Goal: Information Seeking & Learning: Compare options

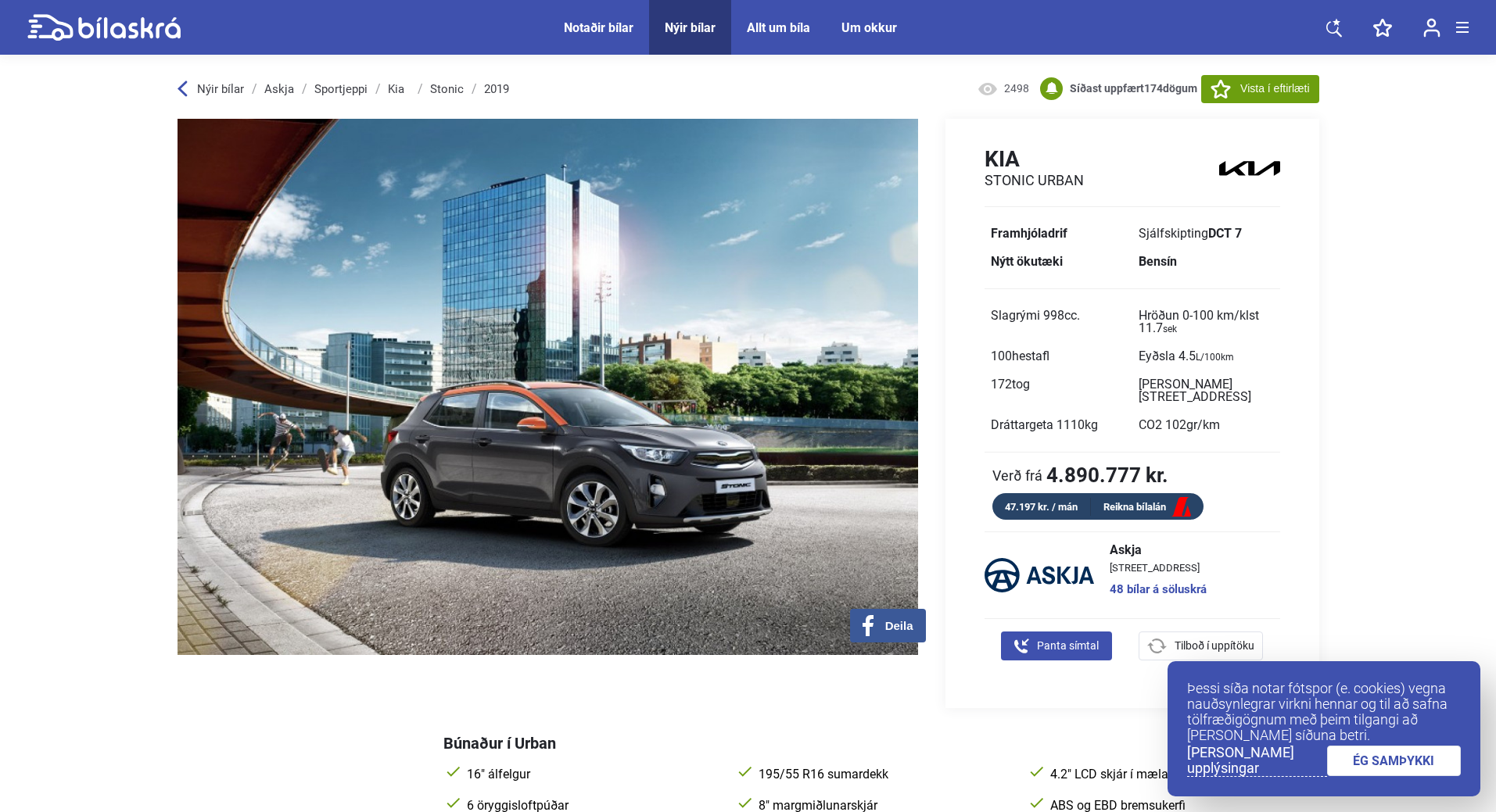
click at [609, 27] on div "Notaðir bílar" at bounding box center [598, 28] width 69 height 15
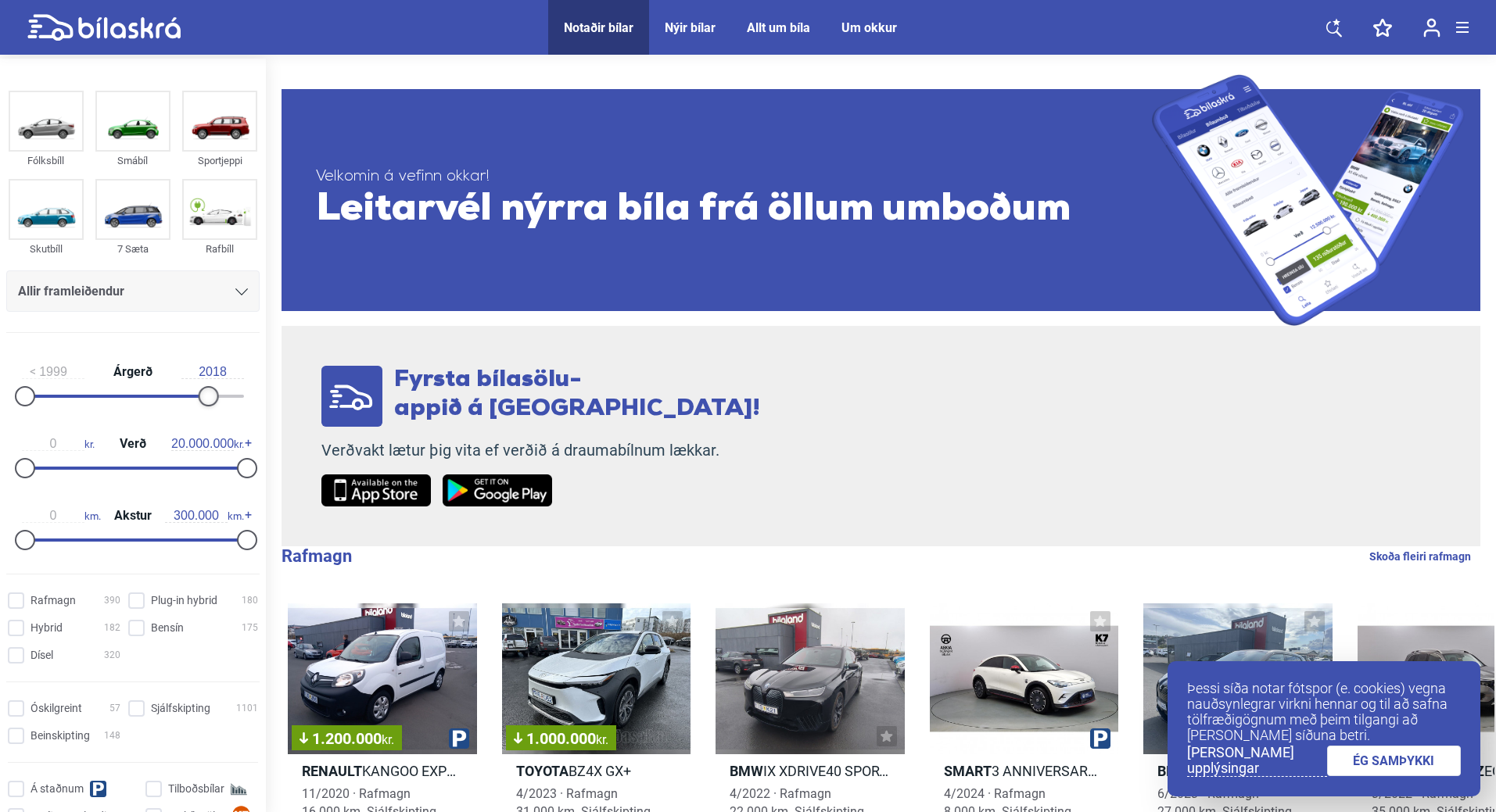
type input "2017"
drag, startPoint x: 238, startPoint y: 393, endPoint x: 193, endPoint y: 395, distance: 45.0
click at [191, 396] on div at bounding box center [199, 396] width 20 height 20
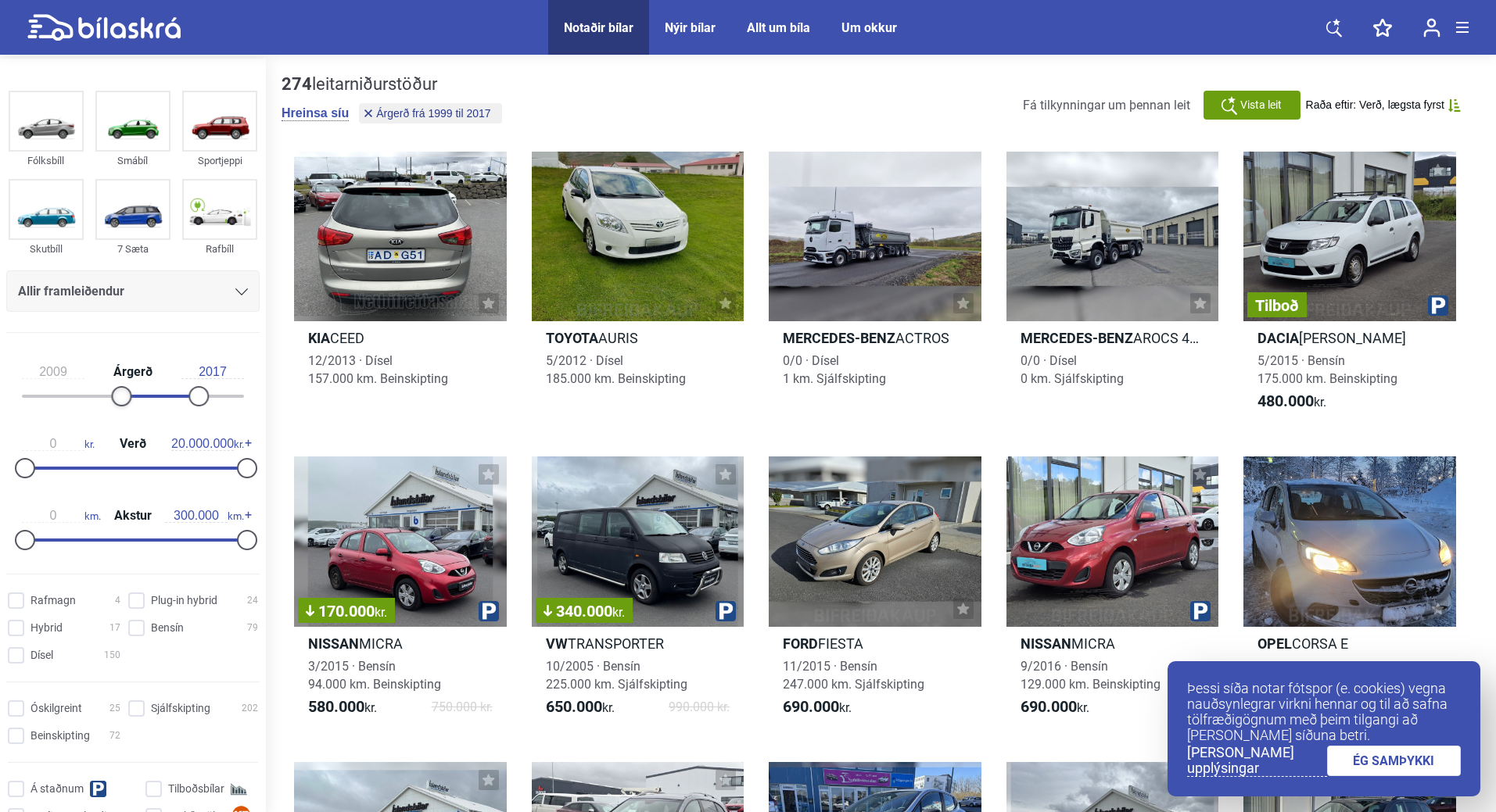
type input "2010"
drag, startPoint x: 31, startPoint y: 392, endPoint x: 129, endPoint y: 389, distance: 98.0
click at [129, 389] on div at bounding box center [131, 396] width 20 height 20
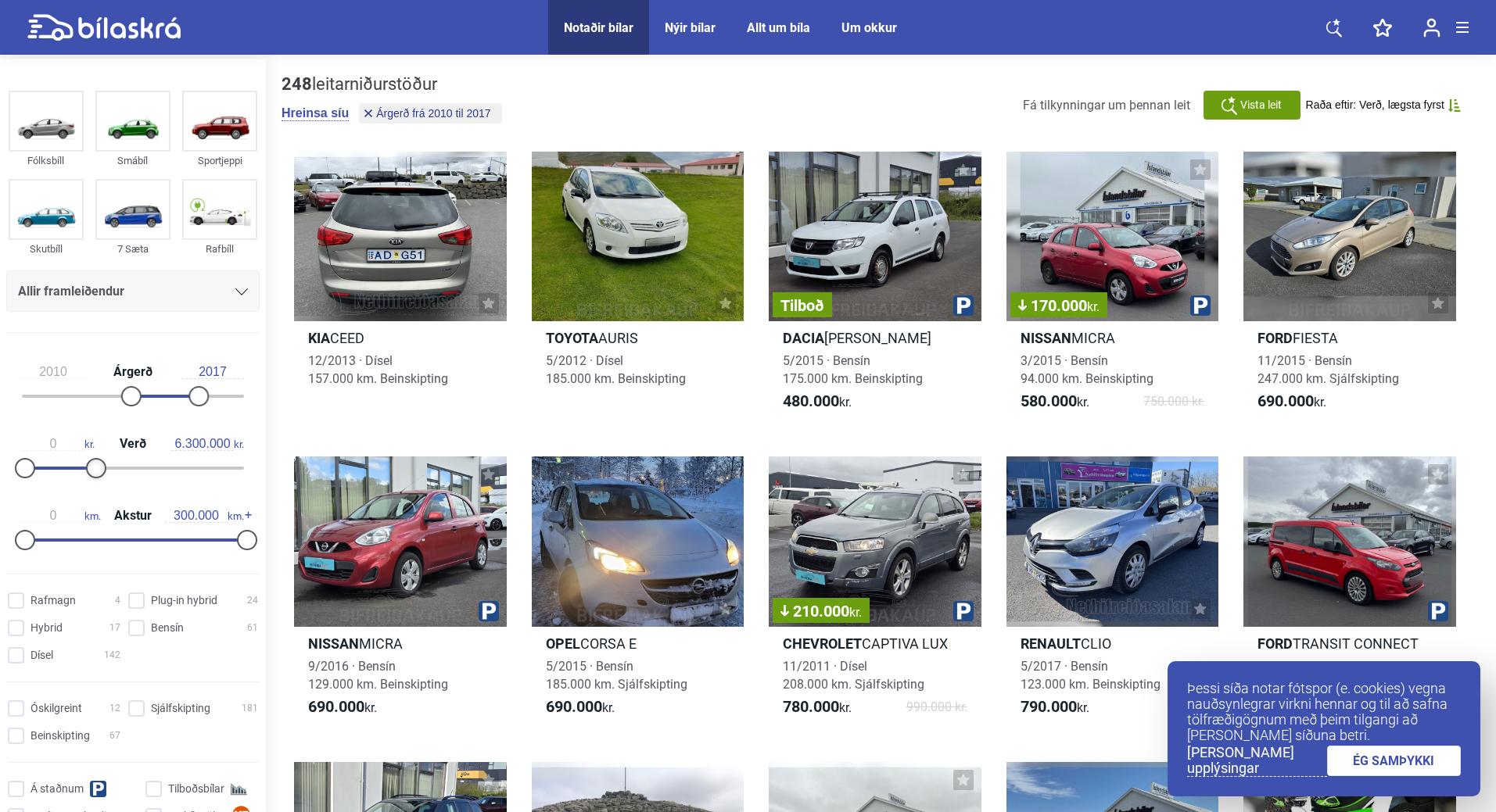
type input "6.200.000"
drag, startPoint x: 238, startPoint y: 464, endPoint x: 89, endPoint y: 478, distance: 149.7
click at [89, 478] on div "0 kr. Verð 6.200.000 kr." at bounding box center [133, 453] width 254 height 72
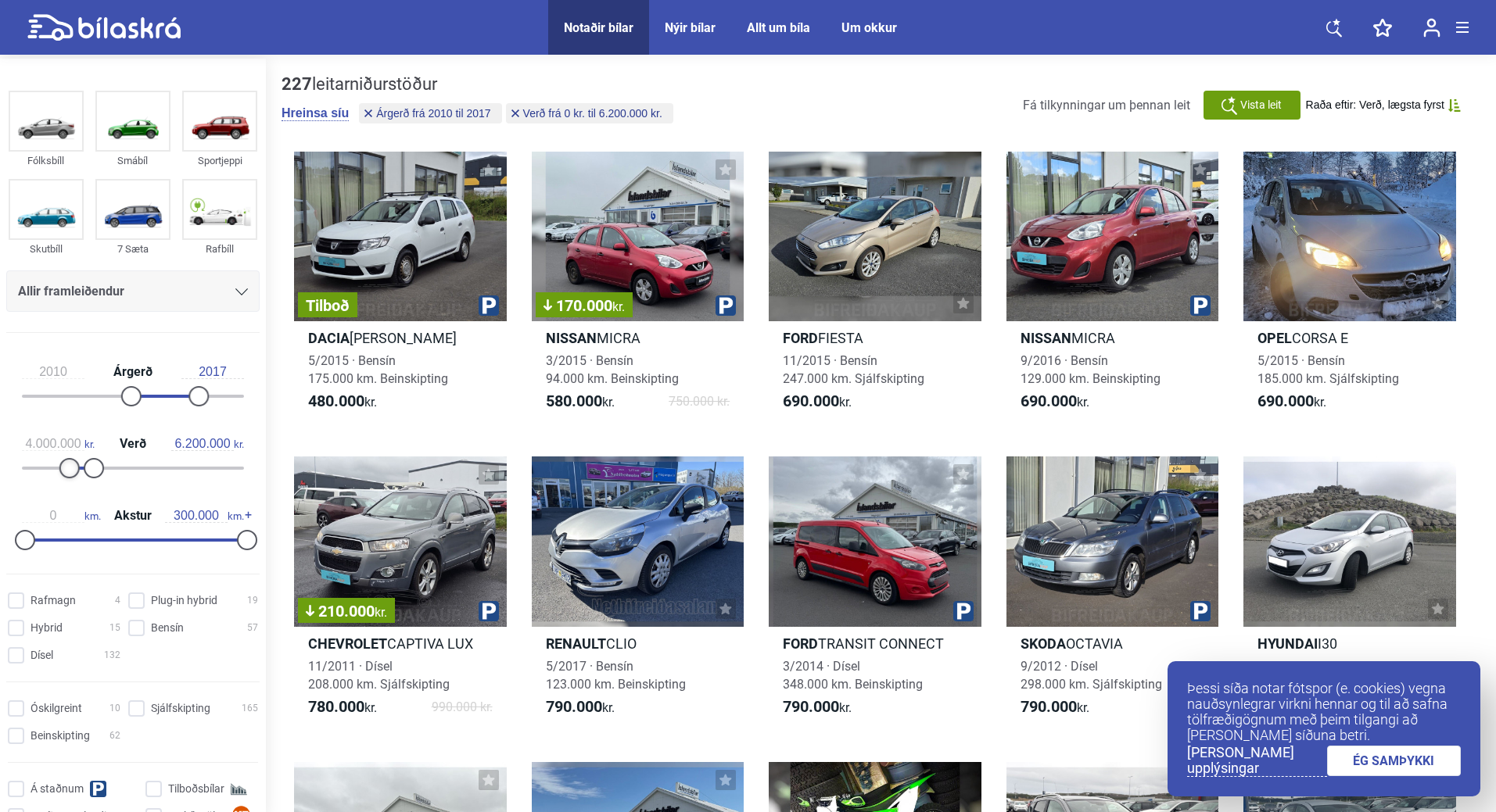
type input "3.900.000"
drag, startPoint x: 34, startPoint y: 466, endPoint x: 76, endPoint y: 467, distance: 42.0
click at [76, 467] on div at bounding box center [68, 468] width 20 height 20
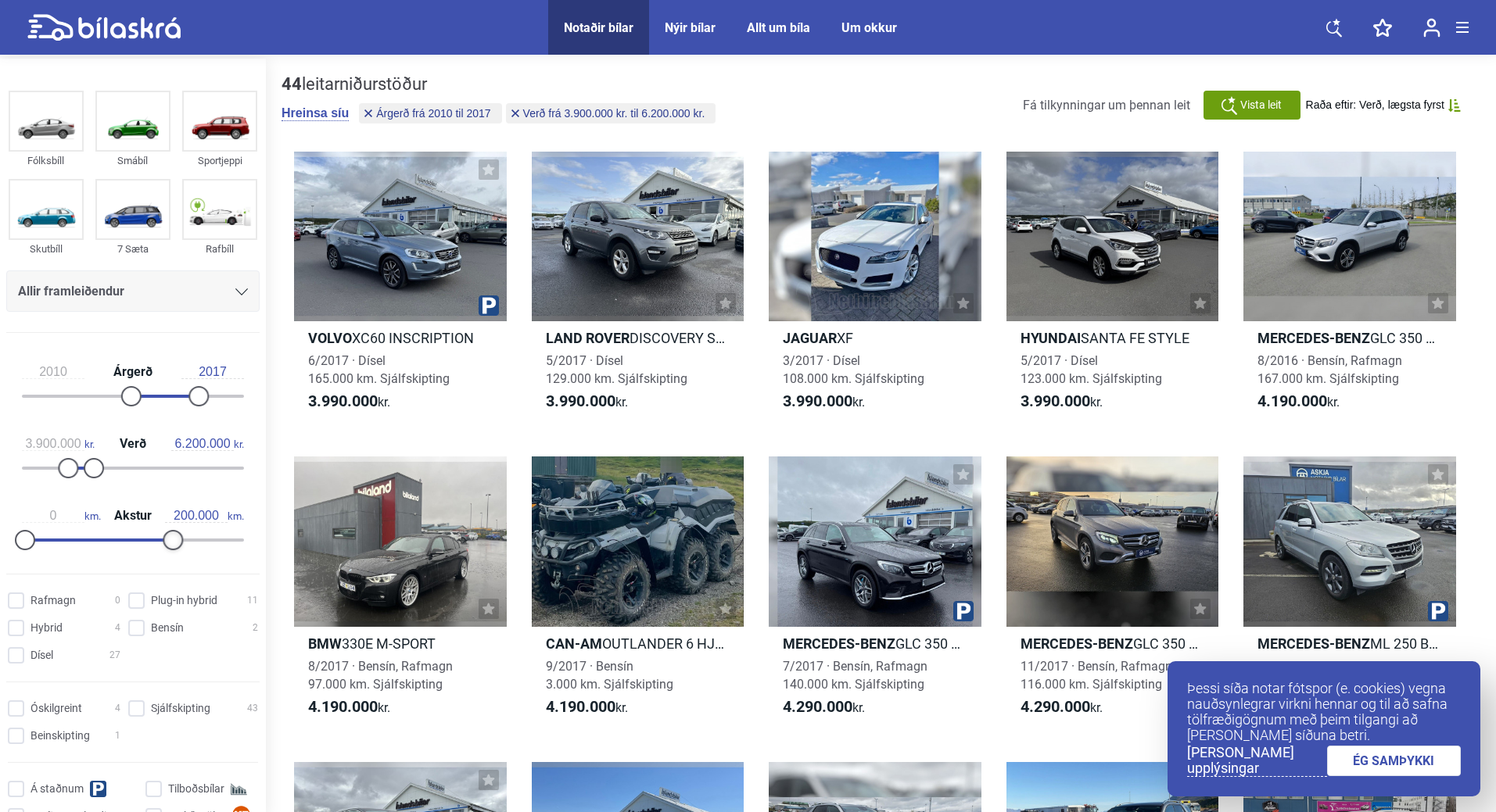
type input "190.000"
drag, startPoint x: 225, startPoint y: 534, endPoint x: 162, endPoint y: 530, distance: 63.1
click at [162, 530] on div at bounding box center [166, 540] width 20 height 20
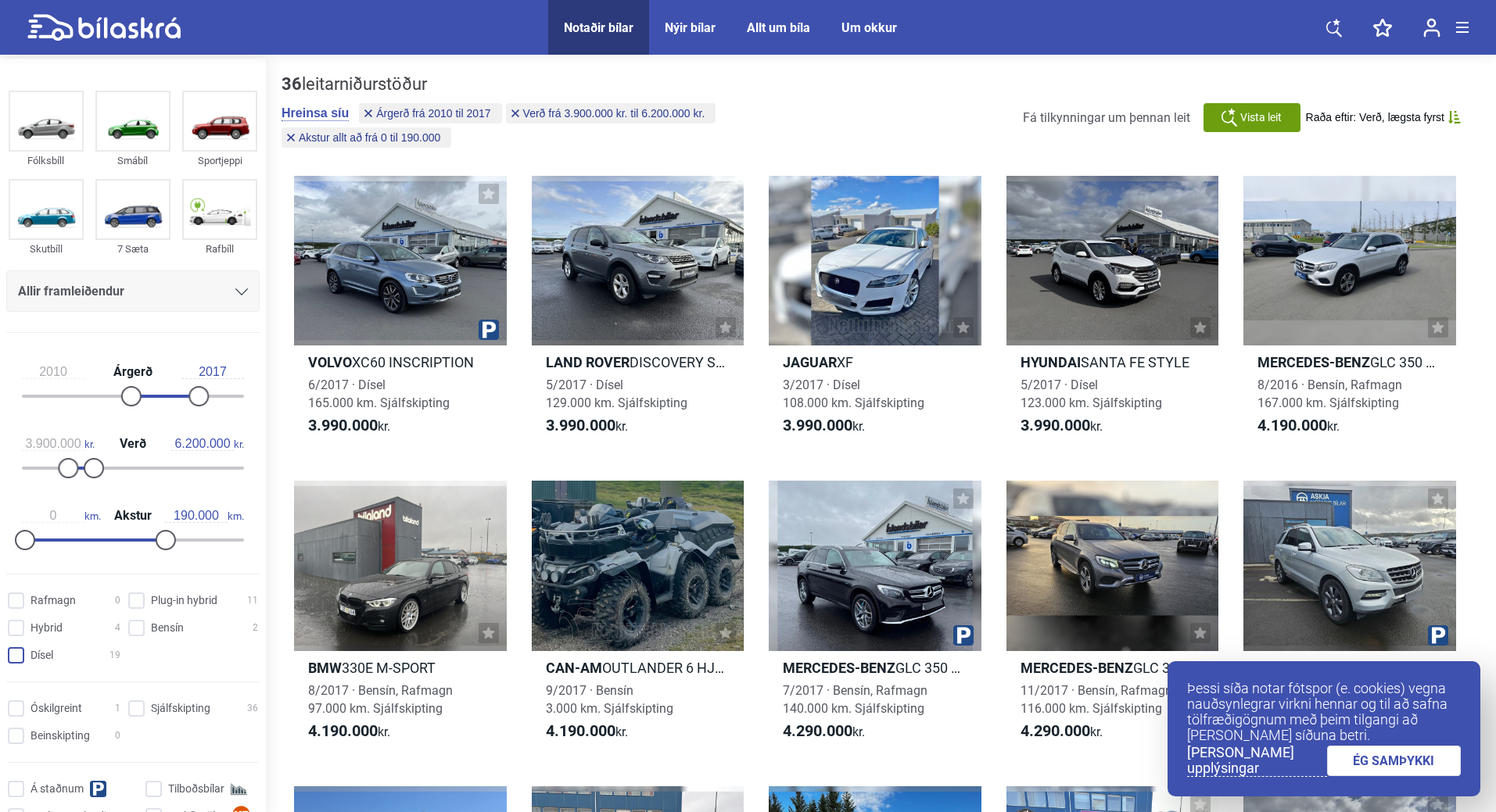
drag, startPoint x: 18, startPoint y: 654, endPoint x: 42, endPoint y: 653, distance: 24.0
click at [19, 654] on input "Dísel 19" at bounding box center [66, 656] width 112 height 16
checkbox input "true"
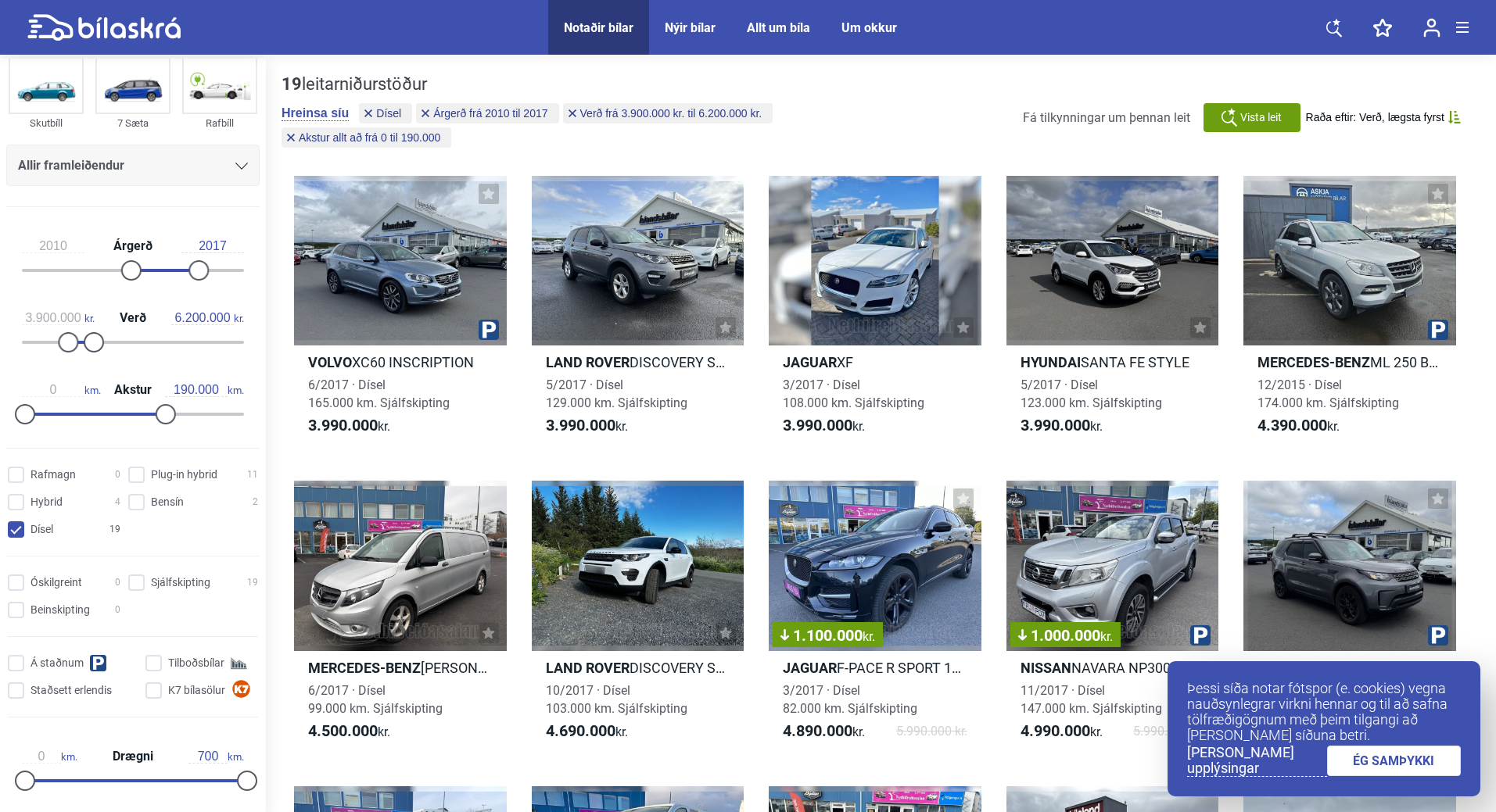
scroll to position [156, 0]
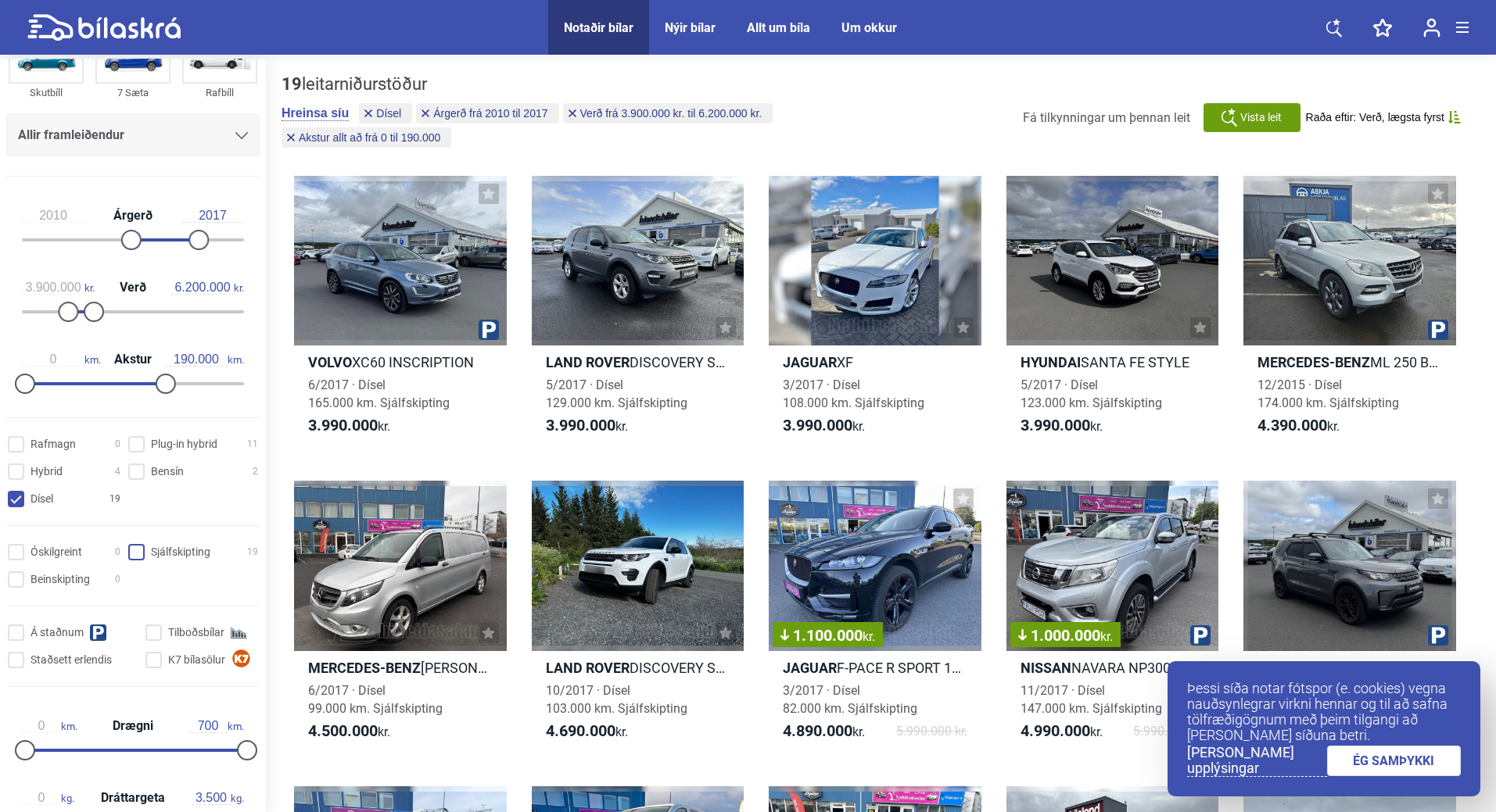
click at [136, 554] on input "Sjálfskipting 19" at bounding box center [196, 553] width 130 height 16
checkbox input "true"
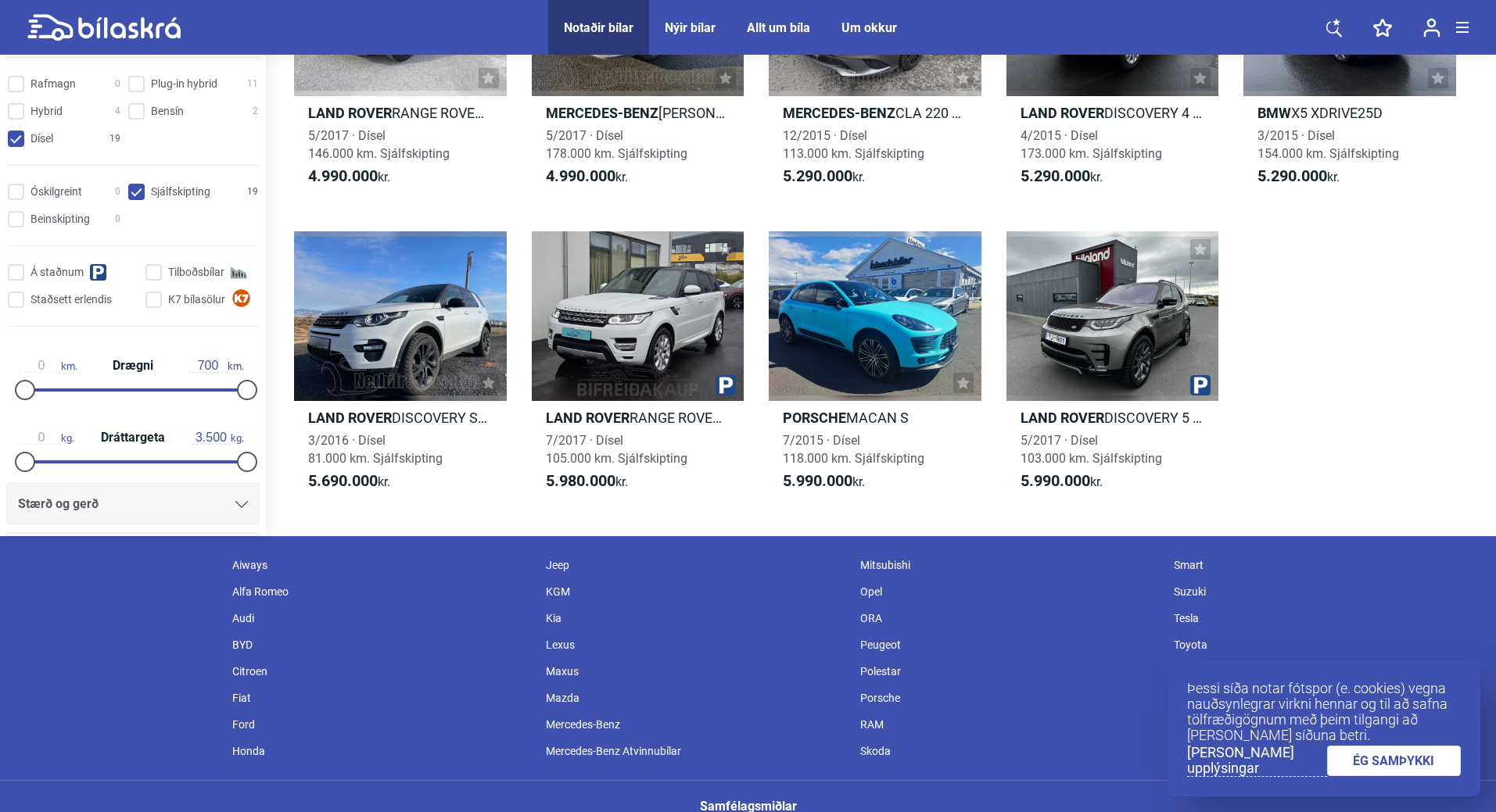
scroll to position [548, 0]
